Goal: Information Seeking & Learning: Learn about a topic

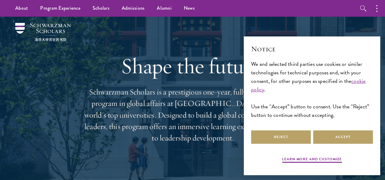
scroll to position [5, 0]
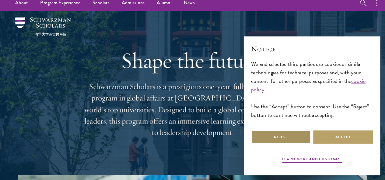
click at [288, 132] on button "Reject" at bounding box center [281, 137] width 60 height 14
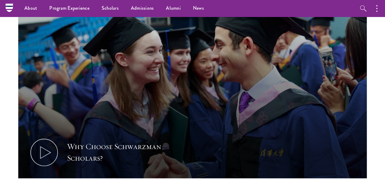
scroll to position [197, 0]
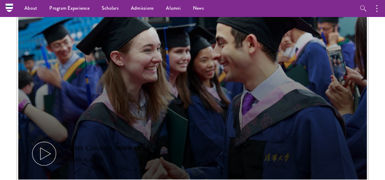
click at [58, 140] on icon at bounding box center [43, 153] width 27 height 27
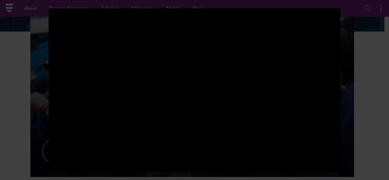
click at [364, 54] on div at bounding box center [194, 90] width 389 height 180
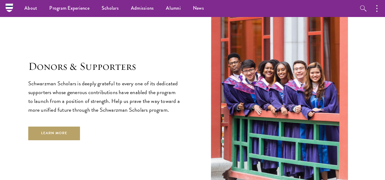
scroll to position [1586, 0]
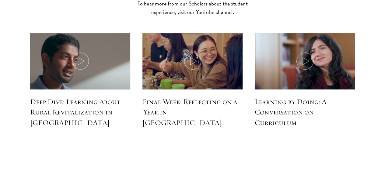
scroll to position [2689, 0]
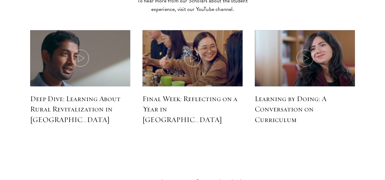
click at [223, 171] on div "Find answers to frequently asked questions" at bounding box center [256, 183] width 213 height 25
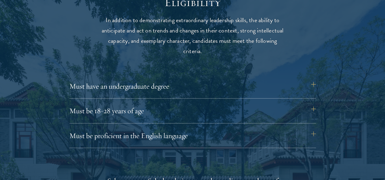
scroll to position [794, 0]
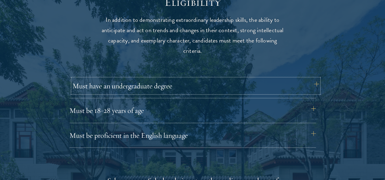
click at [190, 80] on button "Must have an undergraduate degree" at bounding box center [195, 86] width 246 height 15
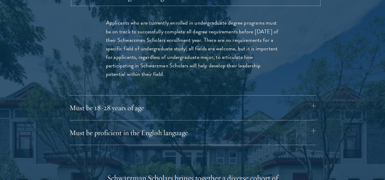
scroll to position [884, 0]
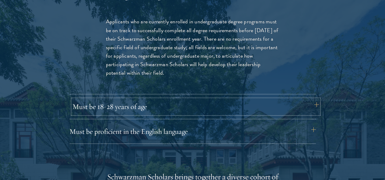
click at [181, 99] on button "Must be 18-28 years of age" at bounding box center [195, 106] width 246 height 15
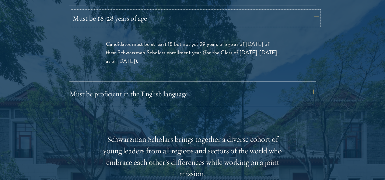
scroll to position [887, 0]
